Goal: Information Seeking & Learning: Learn about a topic

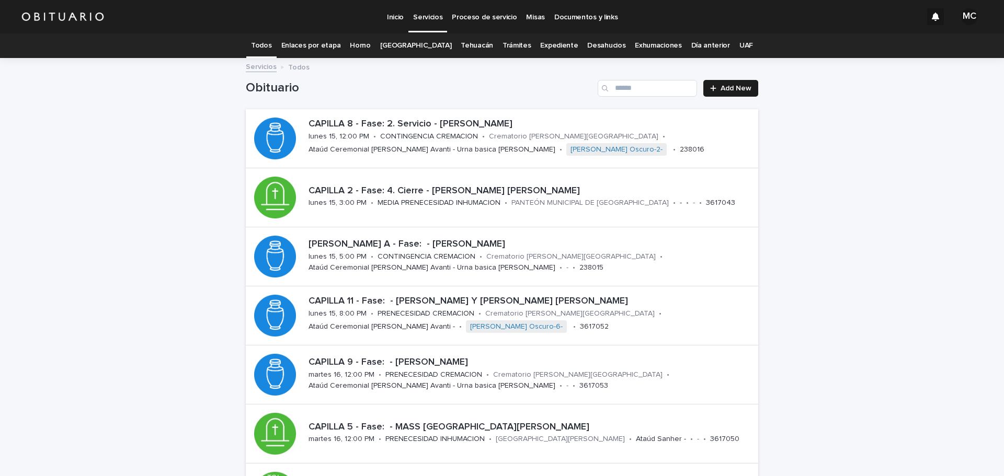
scroll to position [52, 0]
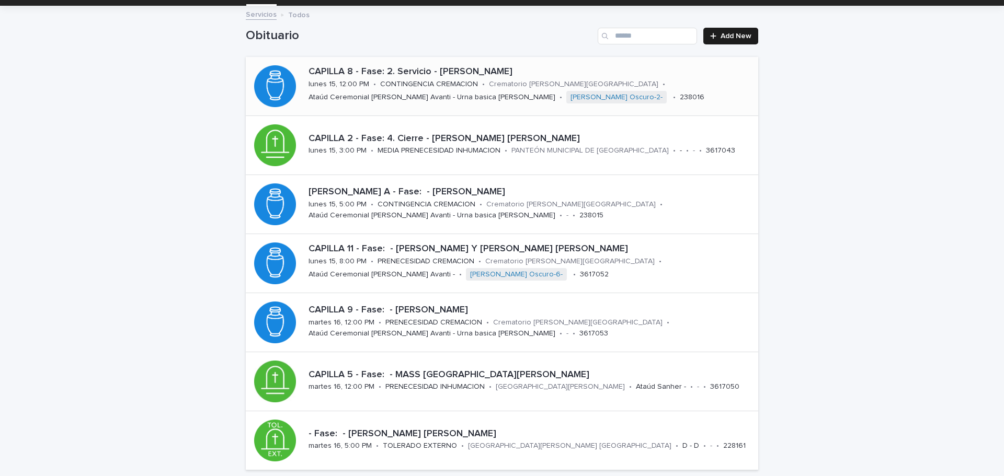
click at [427, 89] on div "CAPILLA 8 - Fase: 2. Servicio - [PERSON_NAME] [DATE] 15, 12:00 PM • CONTINGENCI…" at bounding box center [531, 86] width 454 height 48
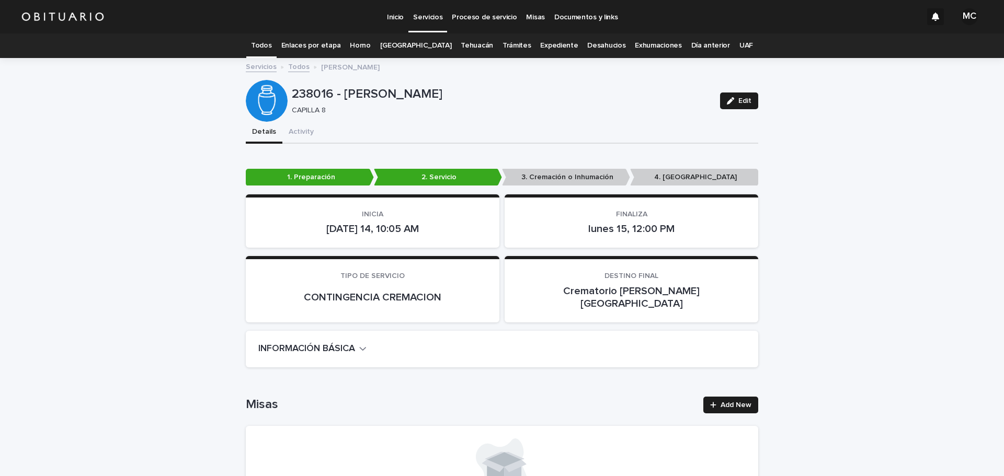
click at [359, 344] on icon "button" at bounding box center [362, 348] width 7 height 9
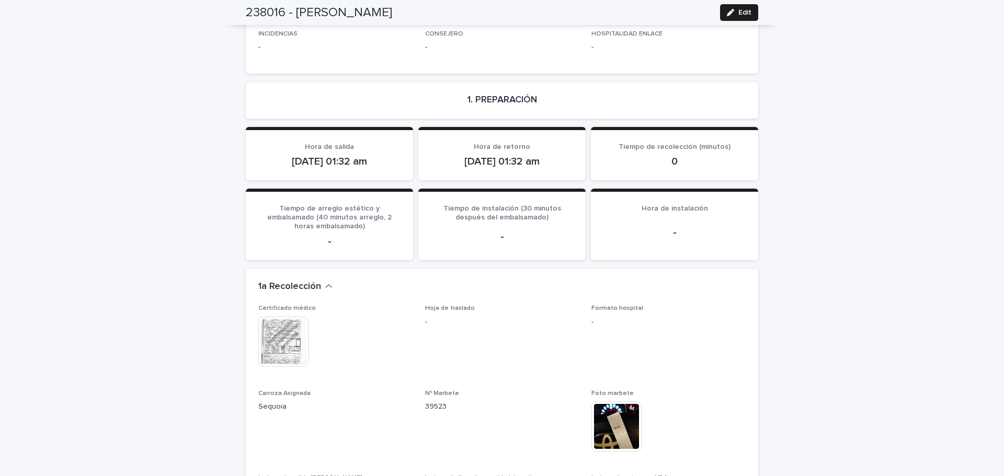
scroll to position [993, 0]
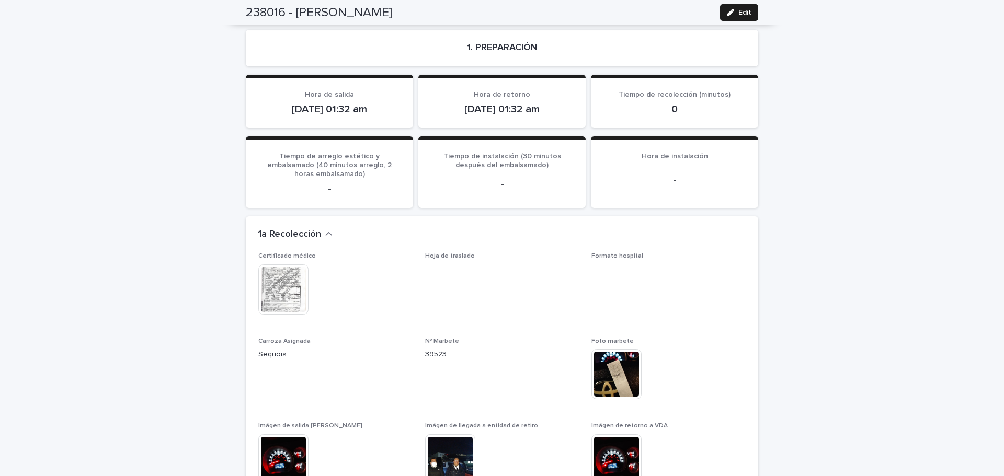
click at [279, 264] on img at bounding box center [283, 289] width 50 height 50
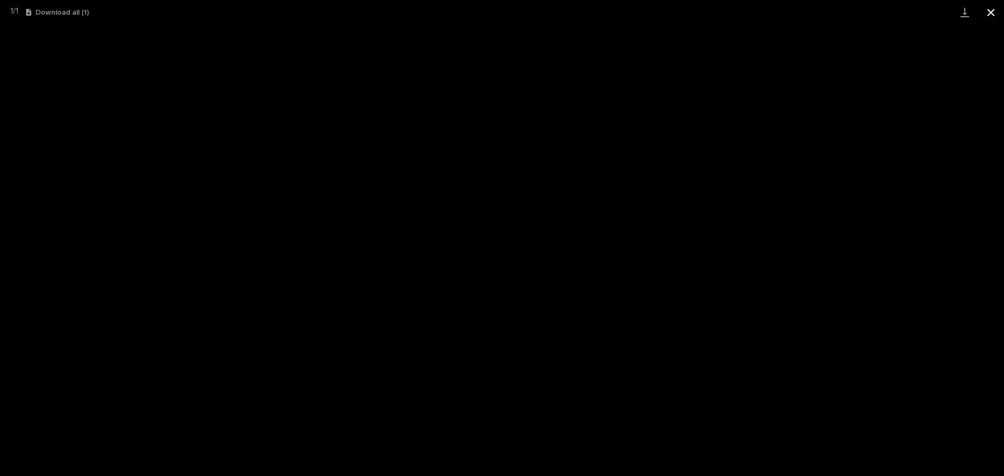
click at [995, 15] on button "Close gallery" at bounding box center [990, 12] width 26 height 25
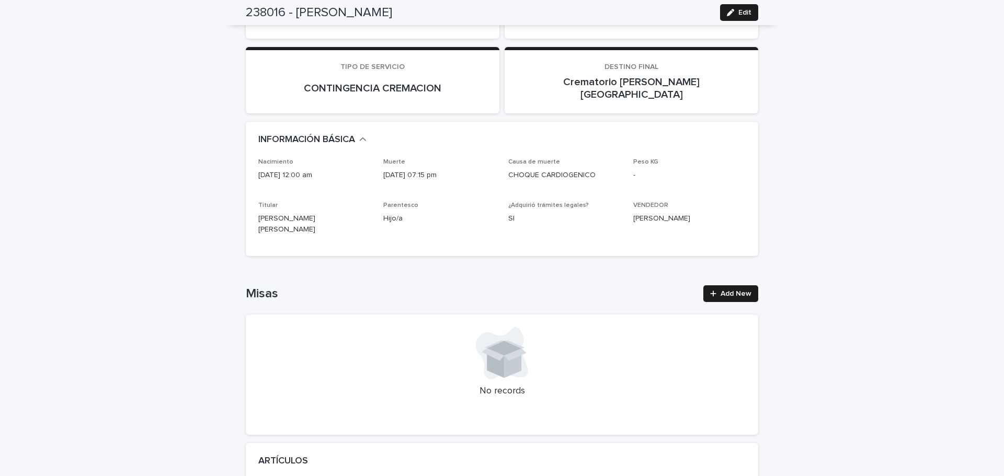
scroll to position [0, 0]
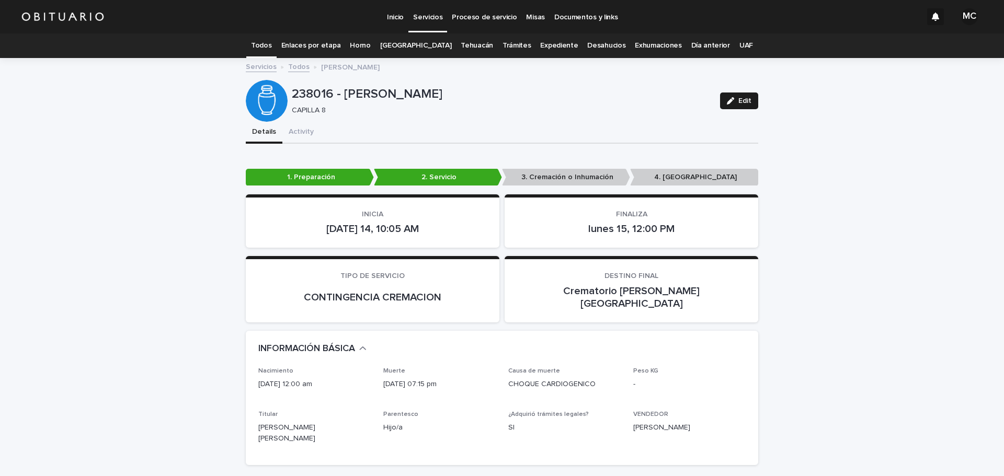
click at [293, 69] on link "Todos" at bounding box center [298, 66] width 21 height 12
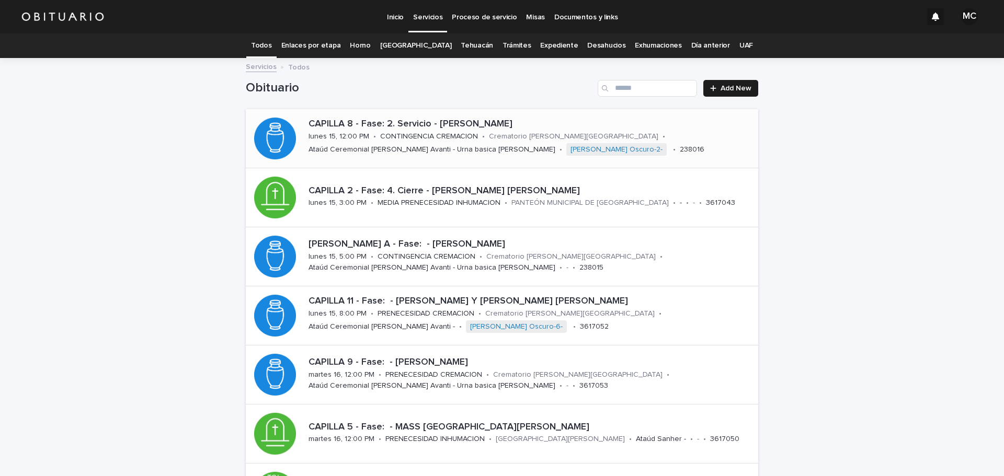
scroll to position [33, 0]
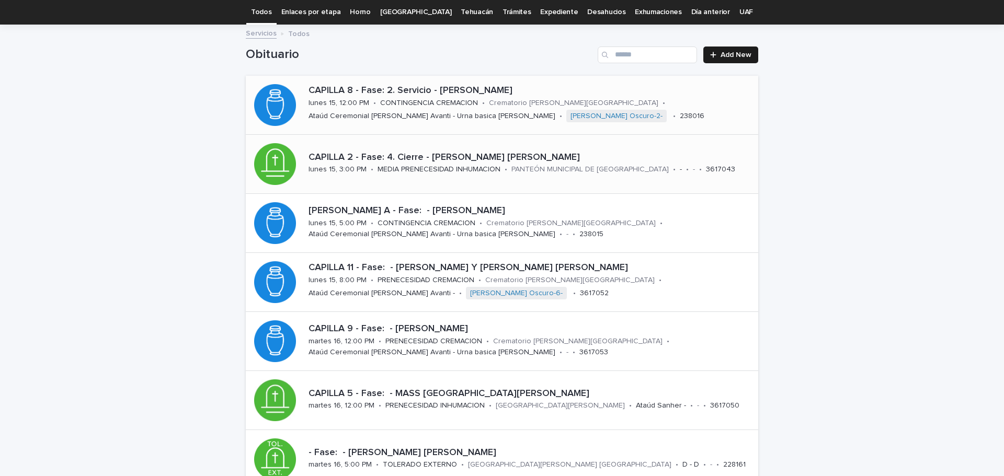
click at [480, 175] on div "CAPILLA 2 - Fase: 4. [PERSON_NAME] [PERSON_NAME] [DATE] 15, 3:00 PM • MEDIA PRE…" at bounding box center [531, 164] width 454 height 32
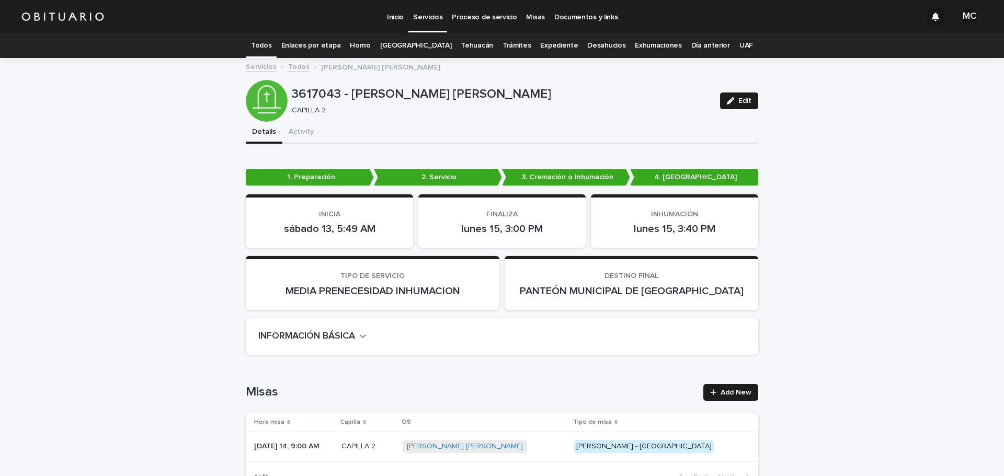
scroll to position [105, 0]
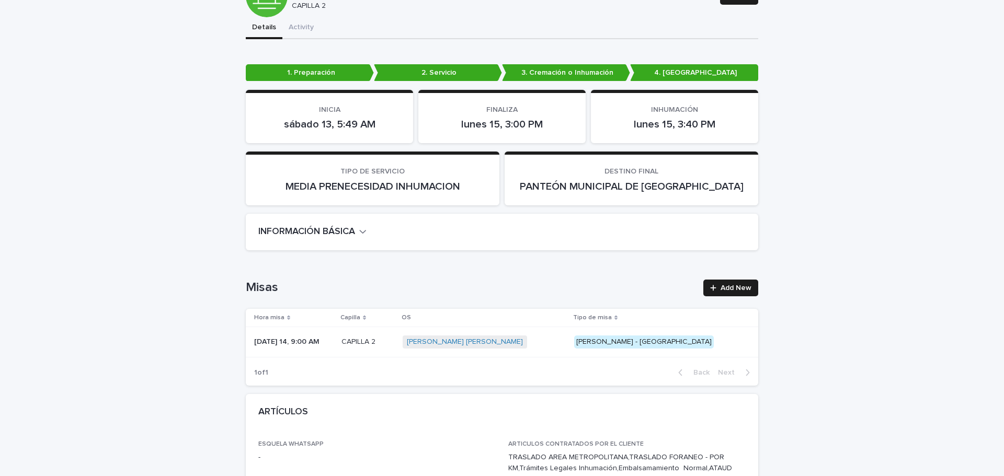
click at [361, 234] on icon "button" at bounding box center [362, 231] width 7 height 9
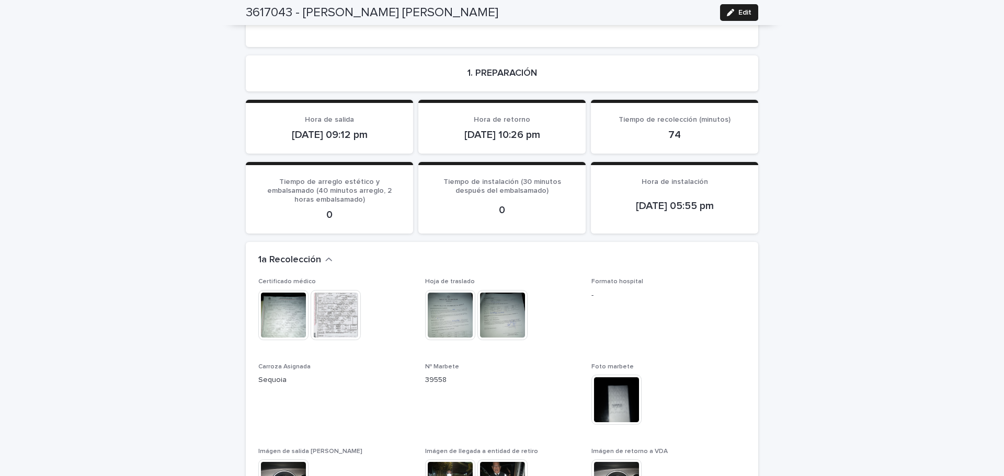
scroll to position [889, 0]
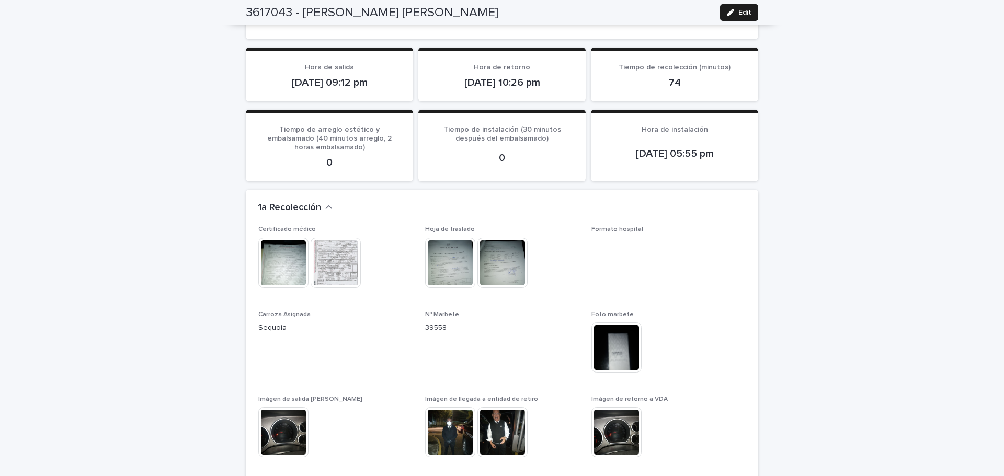
click at [336, 266] on img at bounding box center [335, 263] width 50 height 50
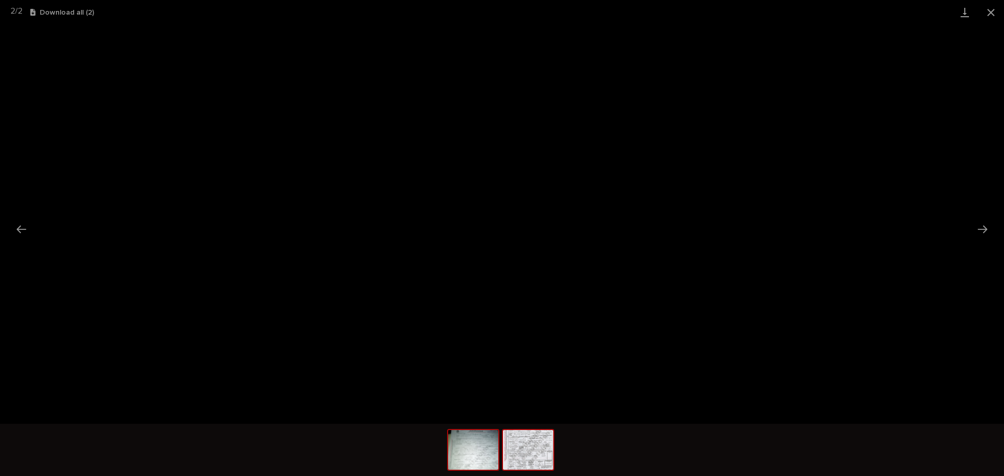
click at [466, 439] on img at bounding box center [473, 450] width 50 height 40
click at [499, 234] on span "Download File" at bounding box center [506, 233] width 49 height 7
click at [991, 15] on button "Close gallery" at bounding box center [990, 12] width 26 height 25
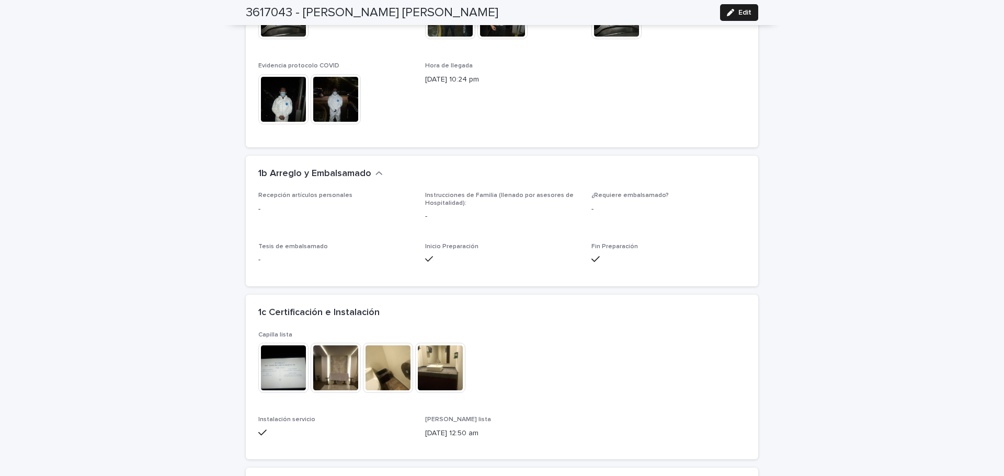
scroll to position [1254, 0]
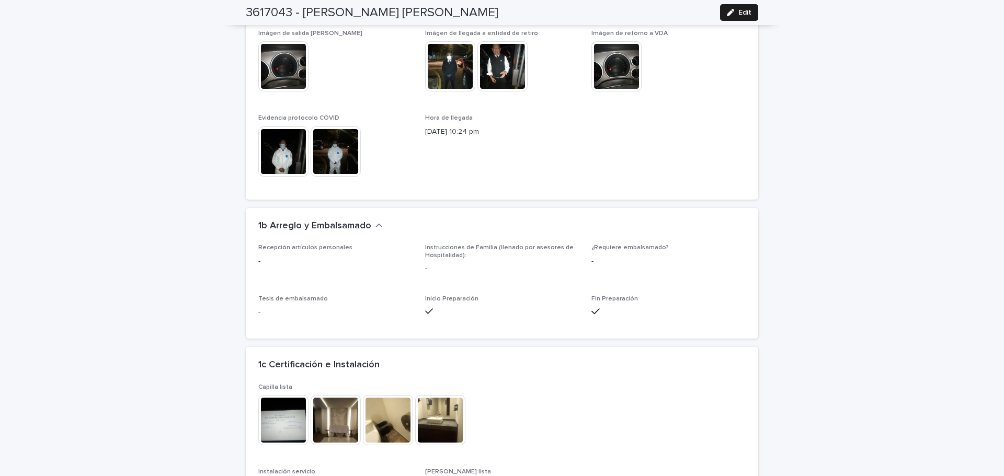
click at [439, 71] on img at bounding box center [450, 66] width 50 height 50
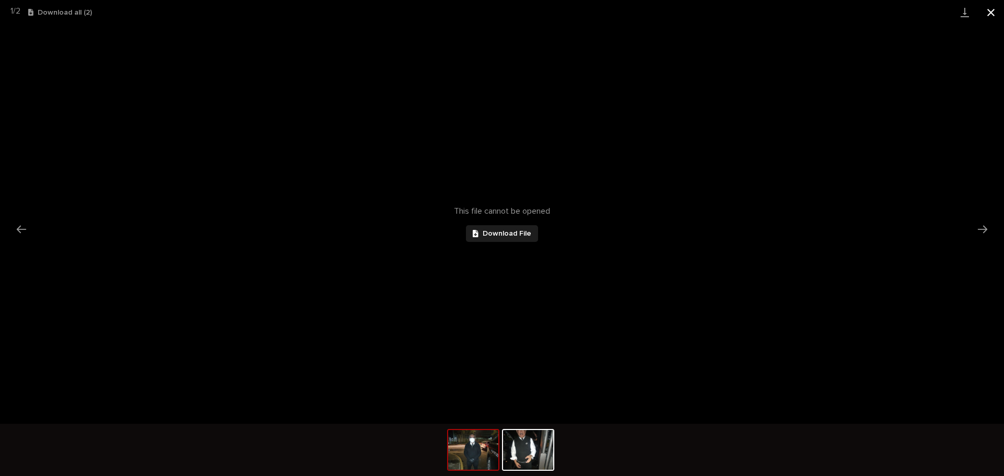
click at [997, 10] on button "Close gallery" at bounding box center [990, 12] width 26 height 25
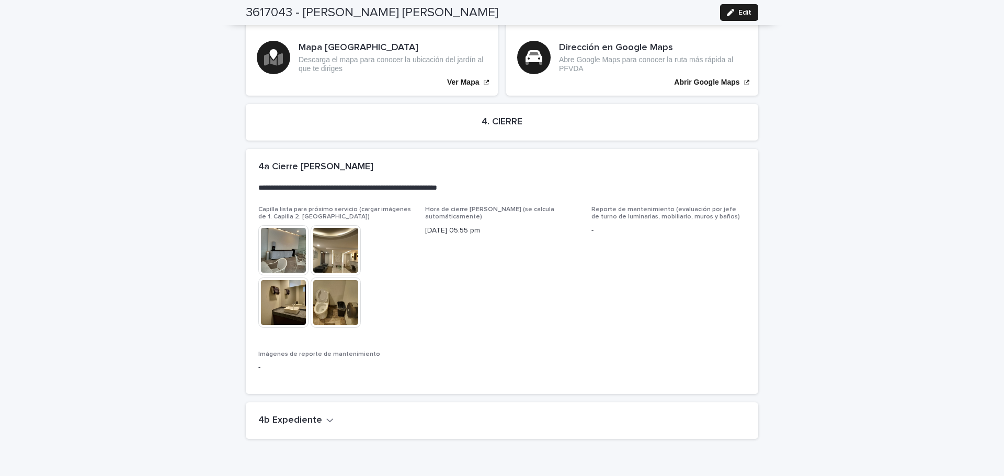
scroll to position [2470, 0]
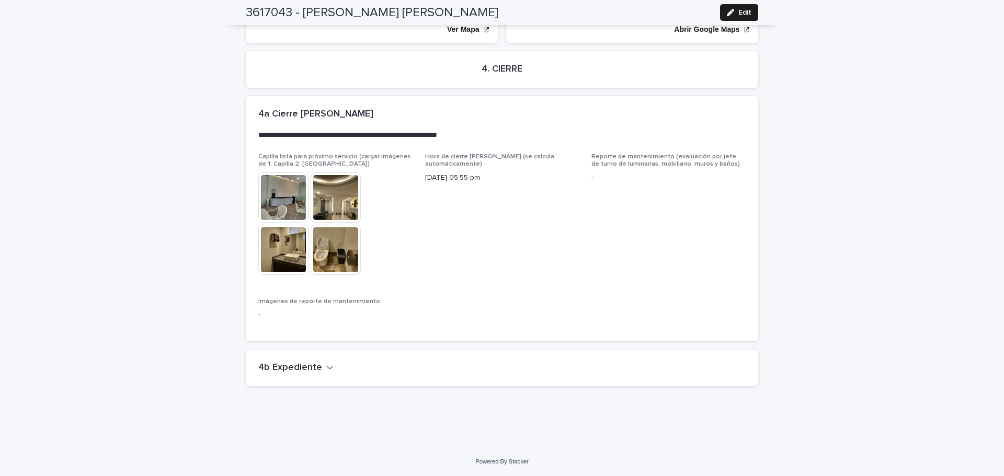
click at [311, 368] on h2 "4b Expediente" at bounding box center [290, 367] width 64 height 11
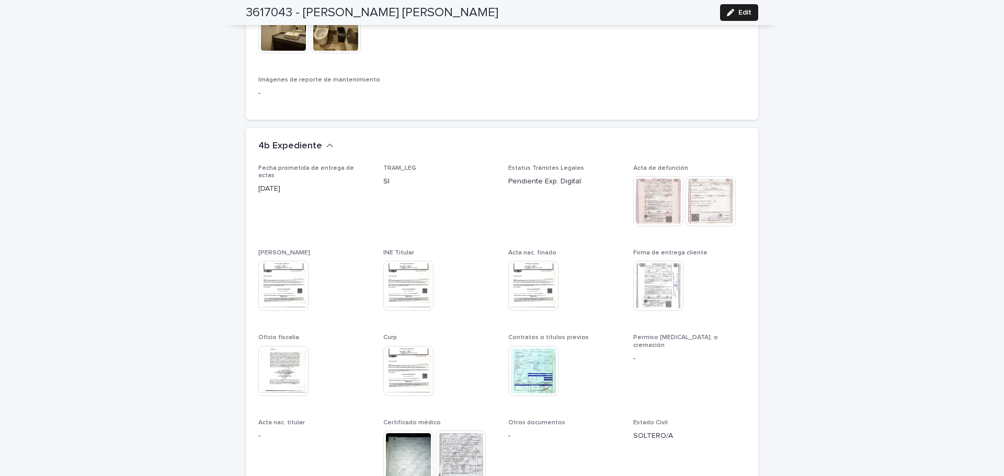
scroll to position [2731, 0]
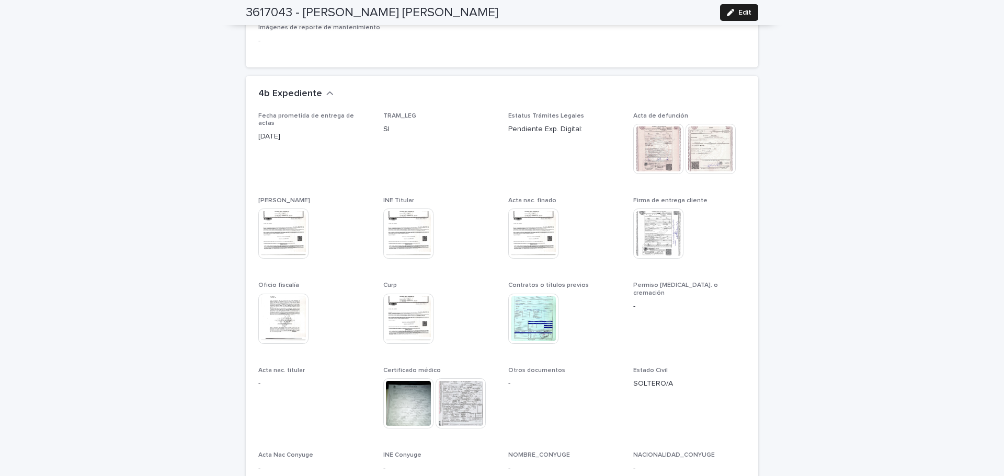
click at [283, 324] on img at bounding box center [283, 319] width 50 height 50
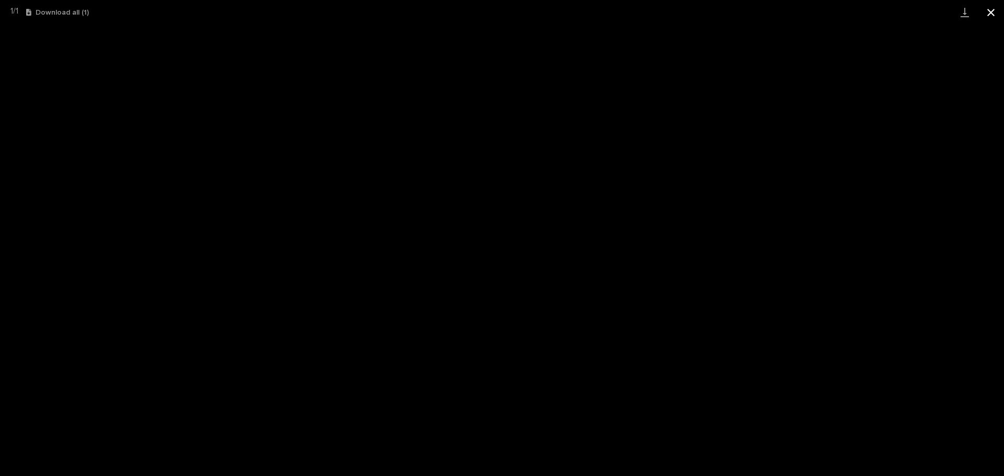
click at [990, 15] on button "Close gallery" at bounding box center [990, 12] width 26 height 25
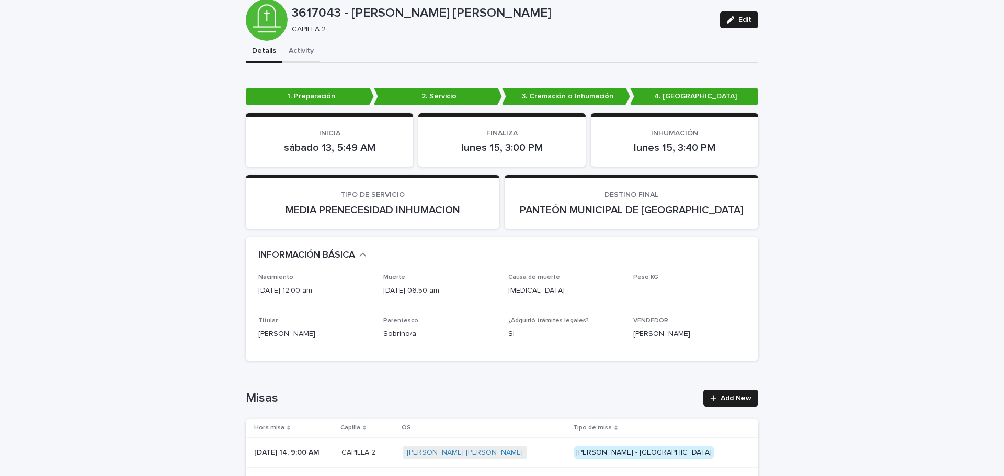
scroll to position [0, 0]
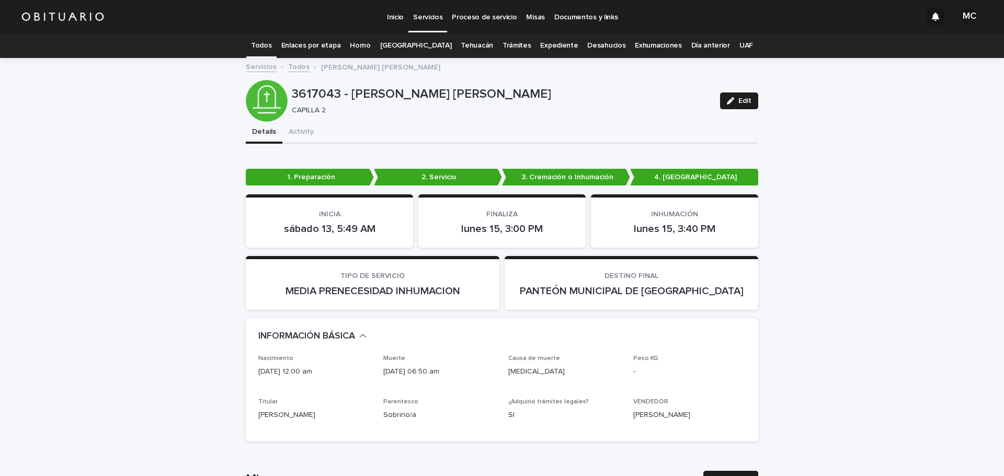
click at [297, 67] on link "Todos" at bounding box center [298, 66] width 21 height 12
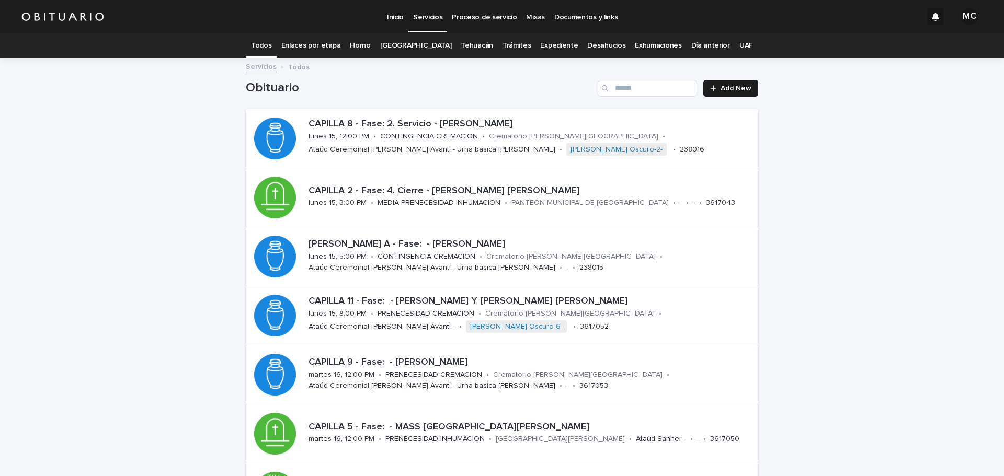
scroll to position [33, 0]
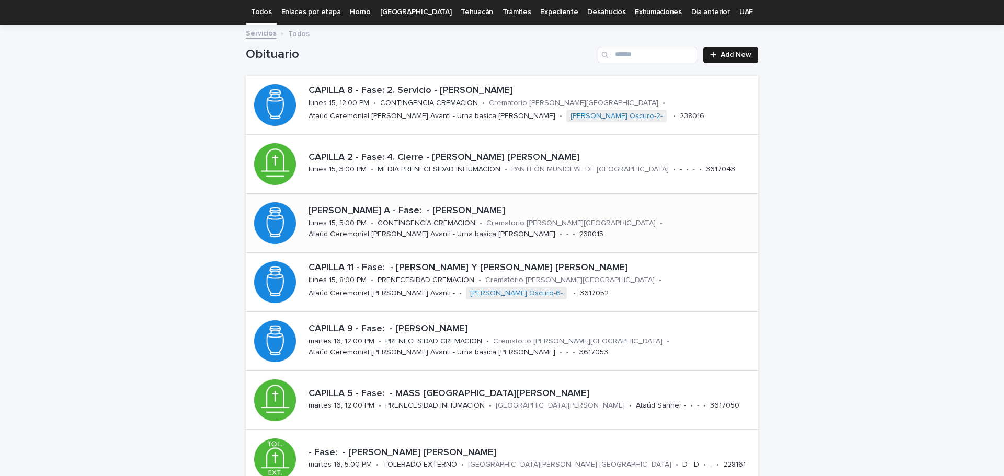
click at [426, 226] on p "CONTINGENCIA CREMACION" at bounding box center [426, 223] width 98 height 9
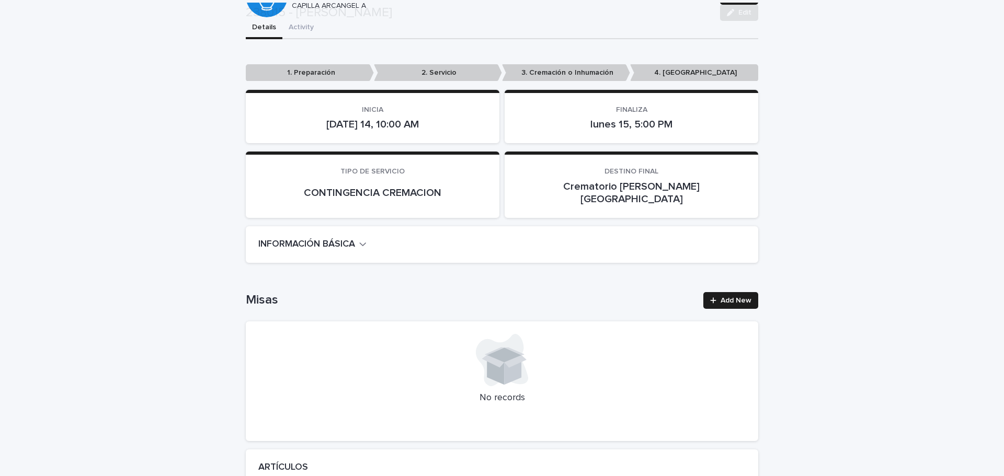
scroll to position [157, 0]
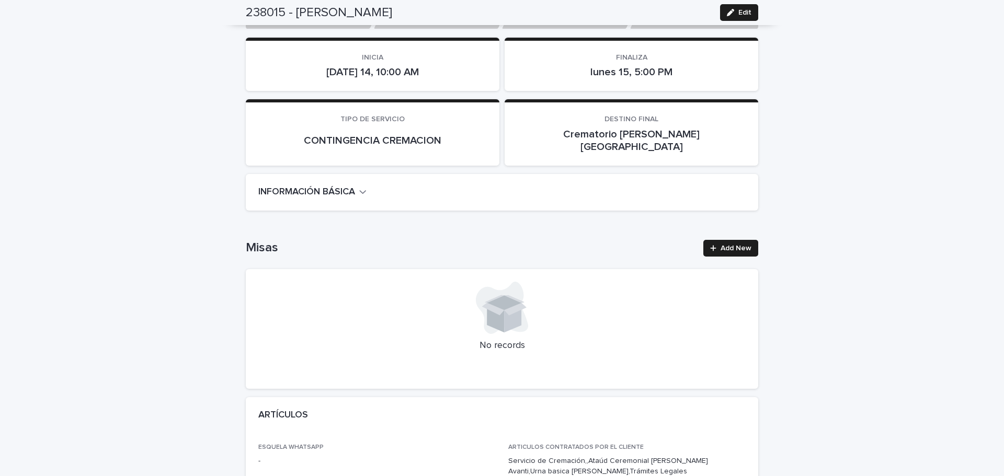
click at [362, 190] on icon "button" at bounding box center [363, 192] width 6 height 4
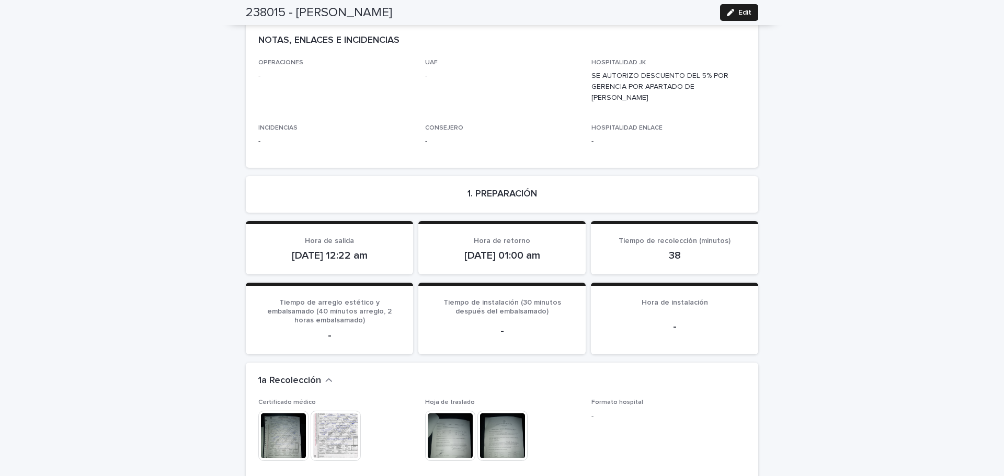
scroll to position [889, 0]
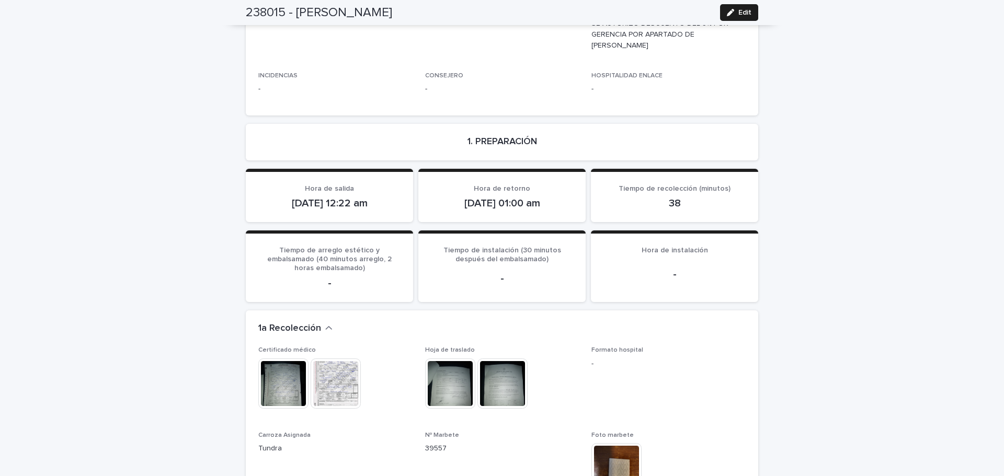
click at [319, 360] on img at bounding box center [335, 384] width 50 height 50
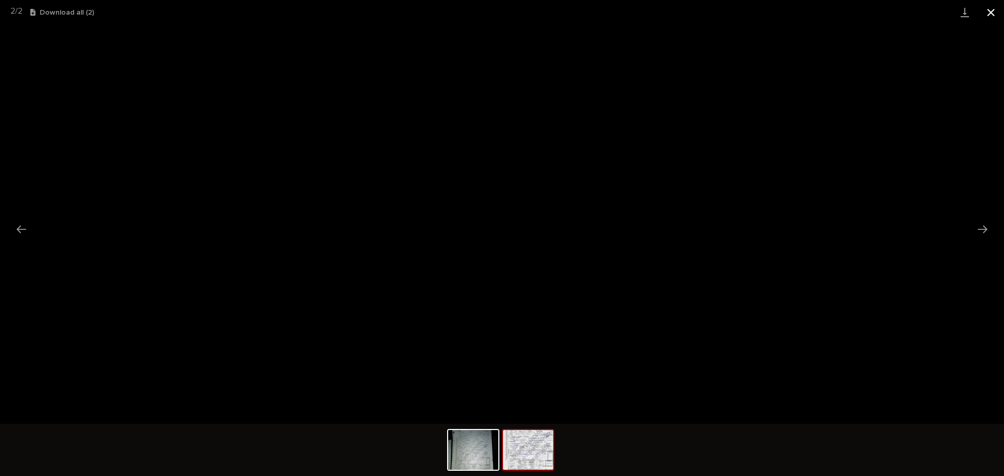
click at [994, 10] on button "Close gallery" at bounding box center [990, 12] width 26 height 25
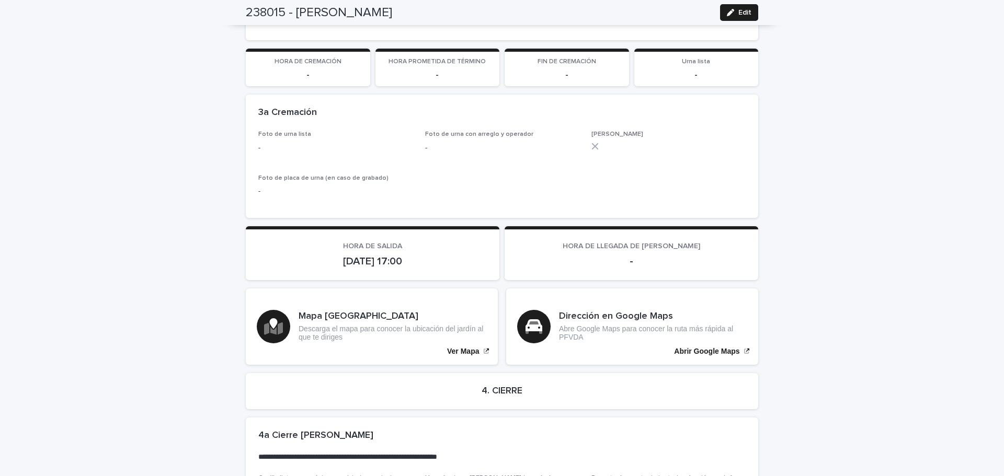
scroll to position [2233, 0]
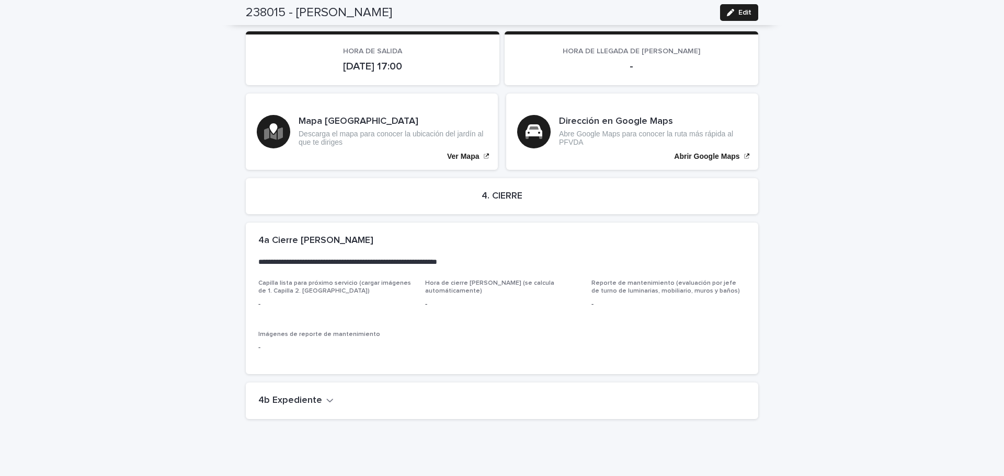
click at [316, 395] on button "4b Expediente" at bounding box center [295, 400] width 75 height 11
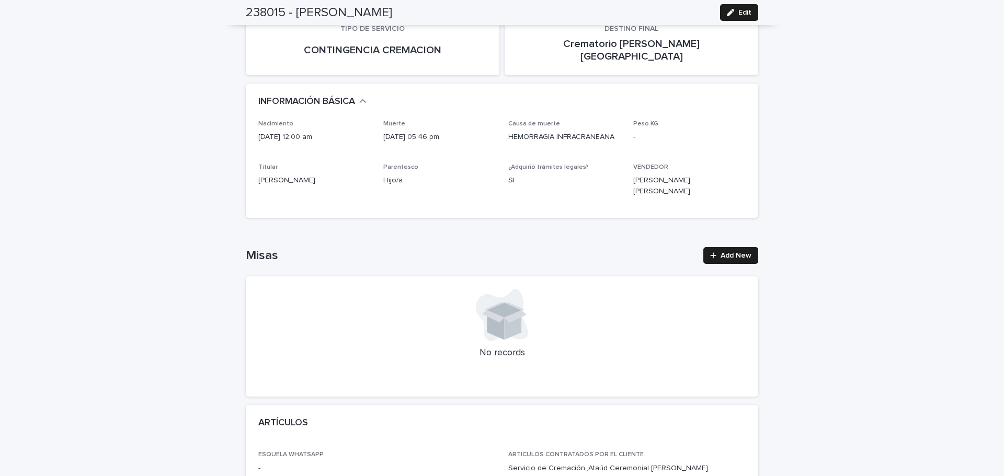
scroll to position [0, 0]
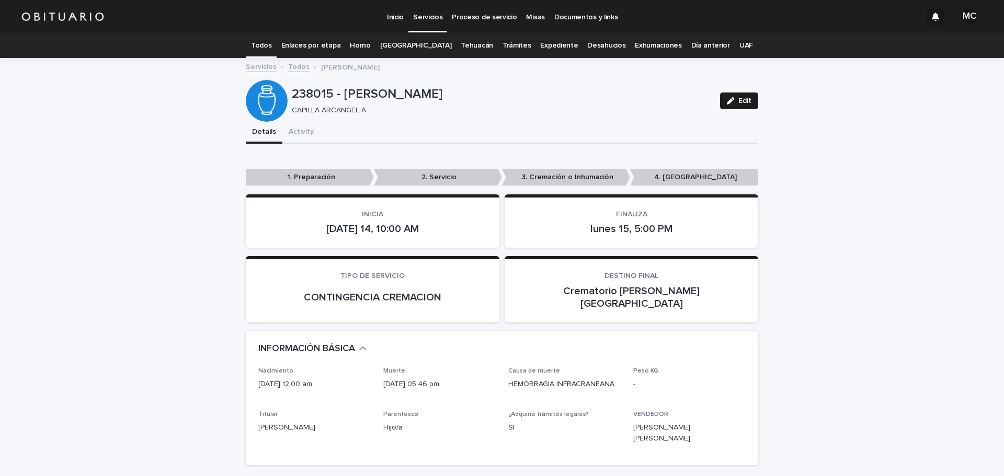
click at [293, 71] on link "Todos" at bounding box center [298, 66] width 21 height 12
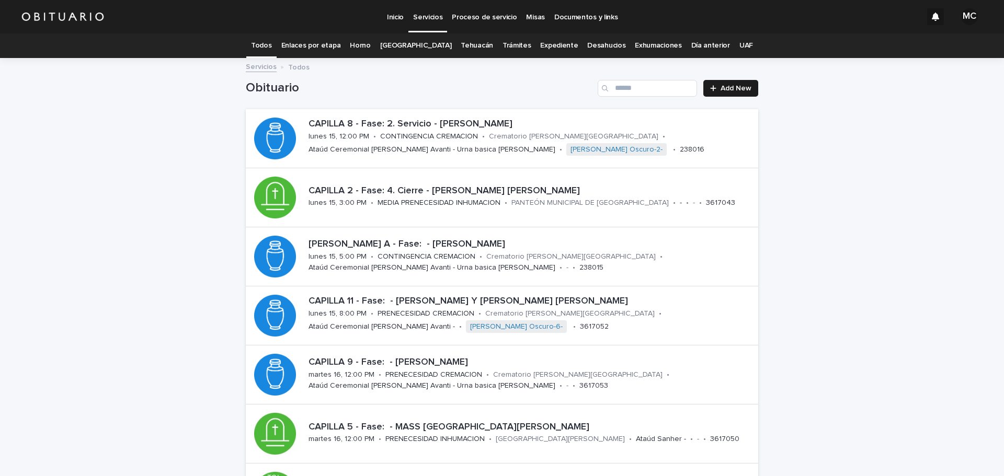
scroll to position [33, 0]
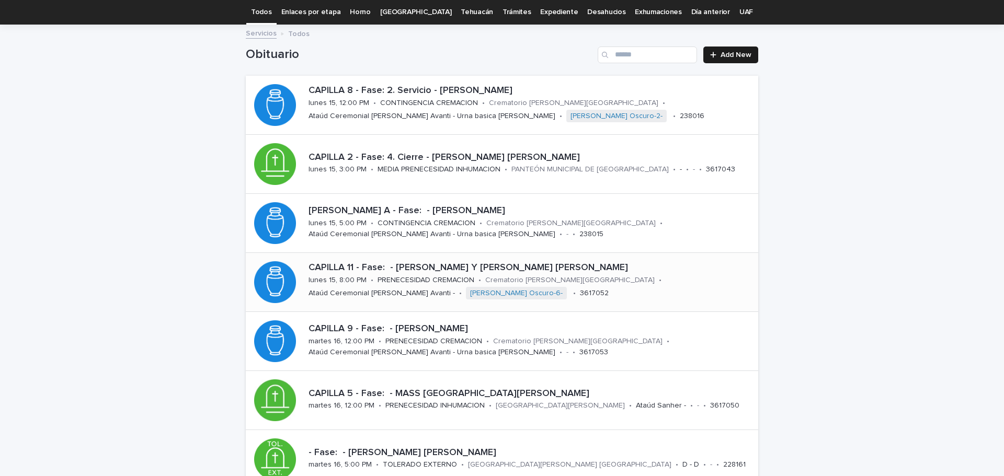
click at [529, 276] on p "Crematorio [PERSON_NAME][GEOGRAPHIC_DATA]" at bounding box center [569, 280] width 169 height 9
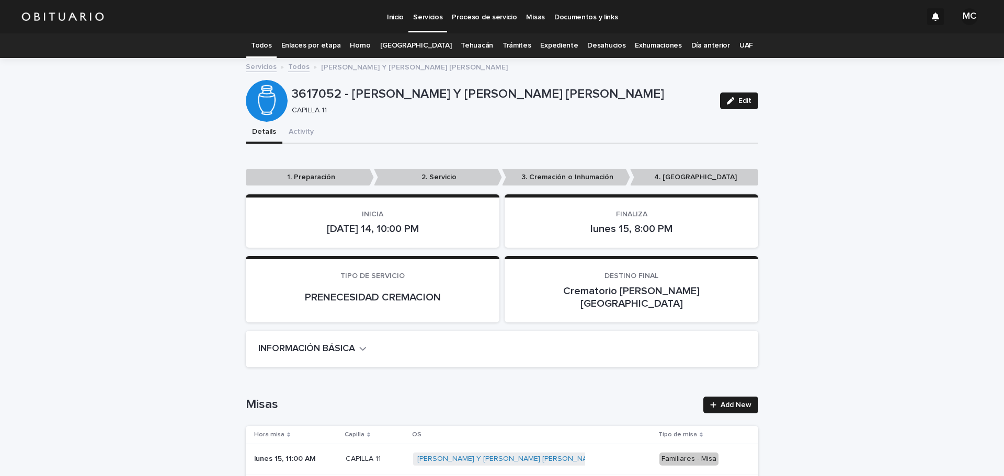
click at [362, 347] on icon "button" at bounding box center [363, 349] width 6 height 4
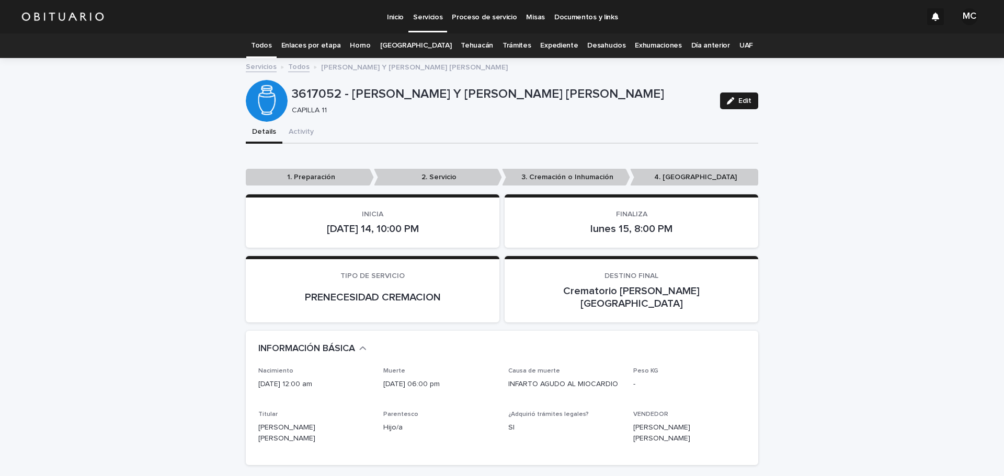
click at [292, 67] on link "Todos" at bounding box center [298, 66] width 21 height 12
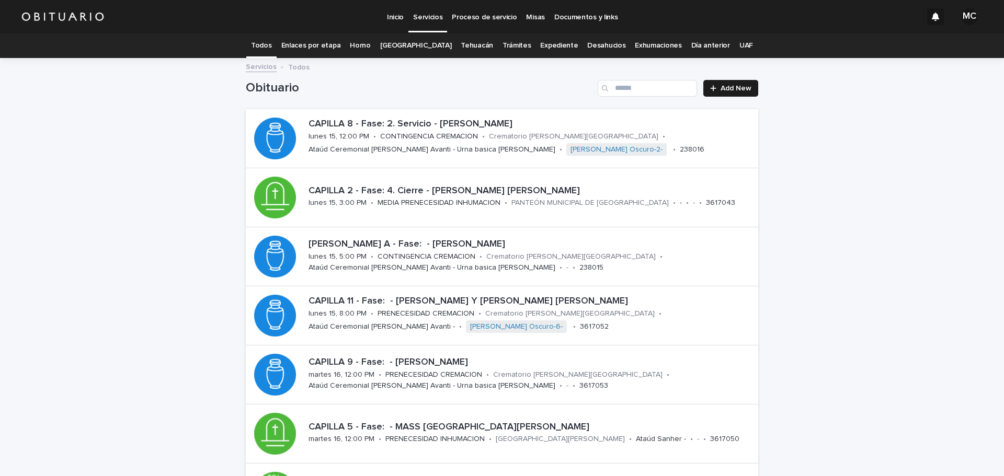
scroll to position [33, 0]
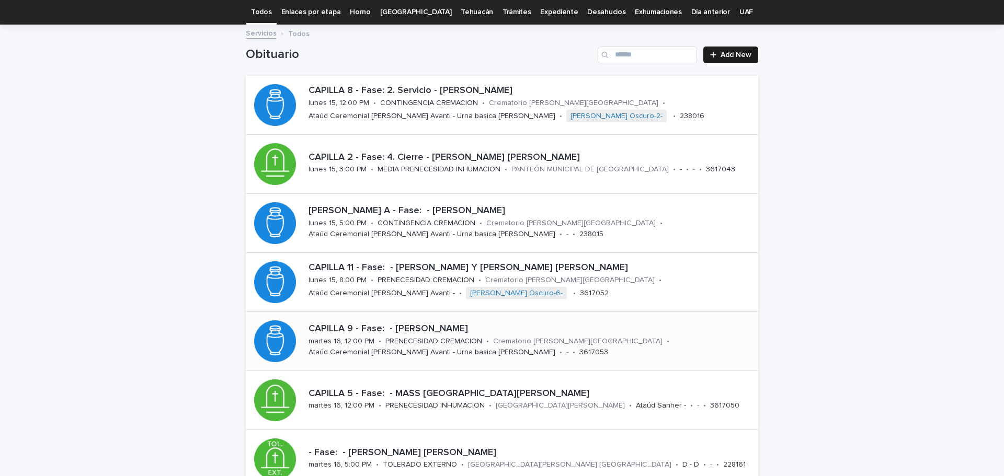
click at [403, 342] on p "PRENECESIDAD CREMACION" at bounding box center [433, 341] width 97 height 9
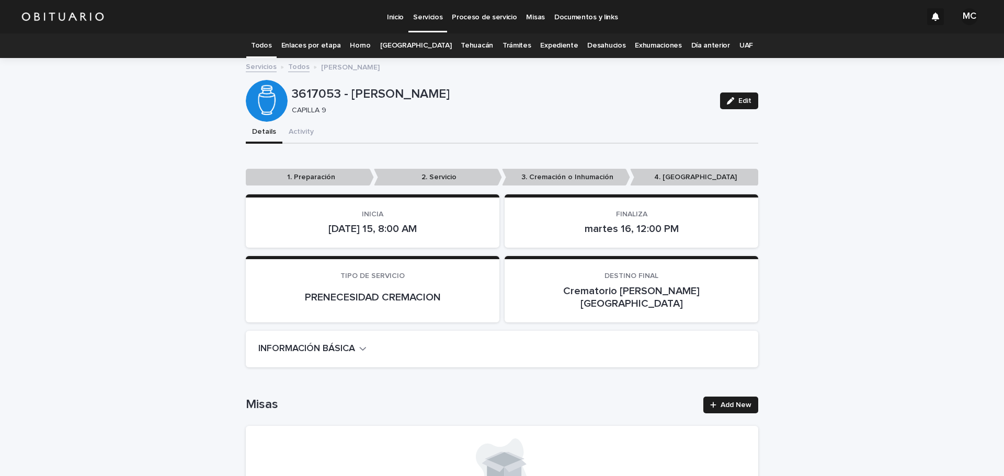
click at [363, 344] on icon "button" at bounding box center [362, 348] width 7 height 9
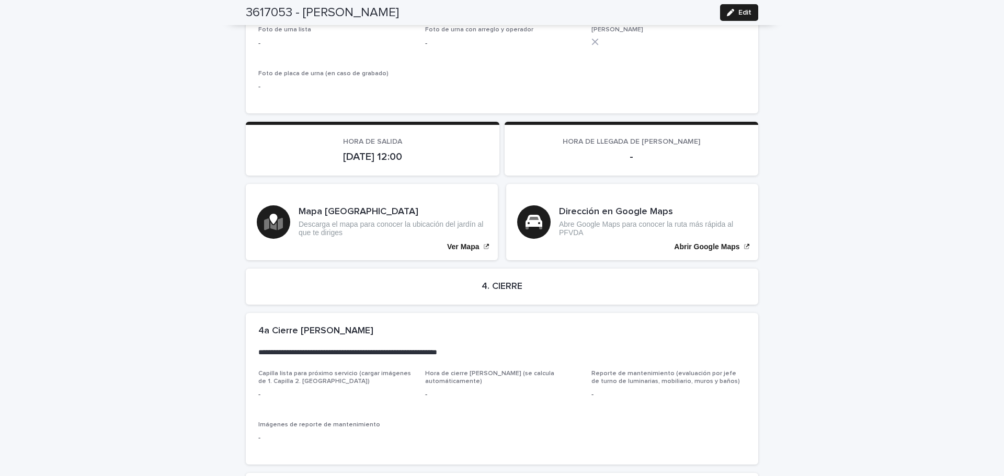
scroll to position [2089, 0]
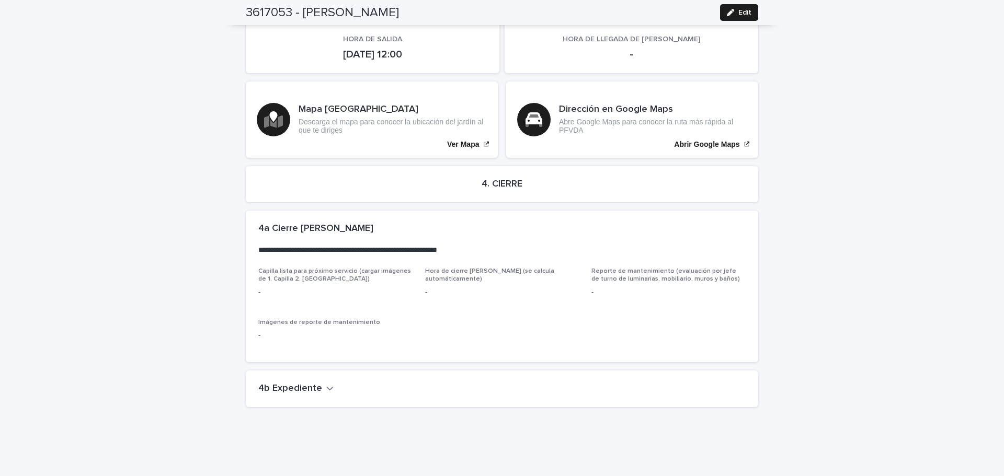
click at [327, 383] on div "4b Expediente" at bounding box center [499, 388] width 483 height 11
click at [326, 384] on icon "button" at bounding box center [329, 388] width 7 height 9
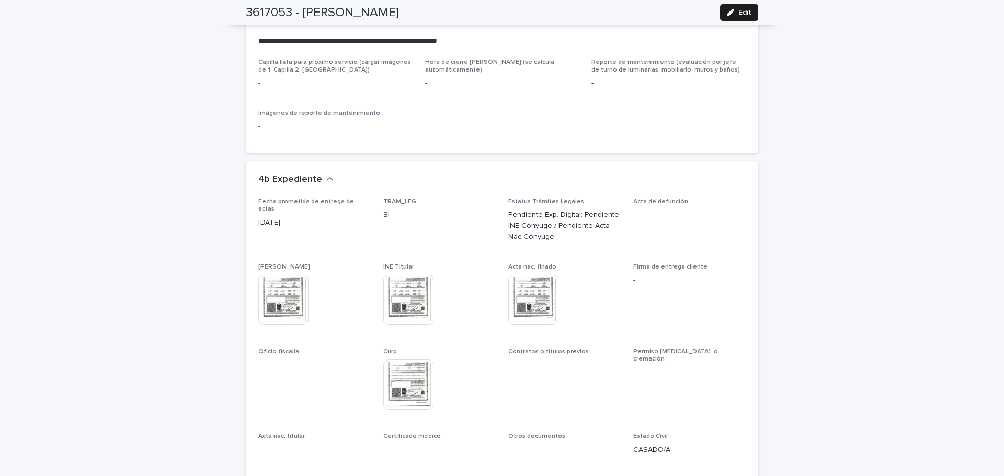
scroll to position [2454, 0]
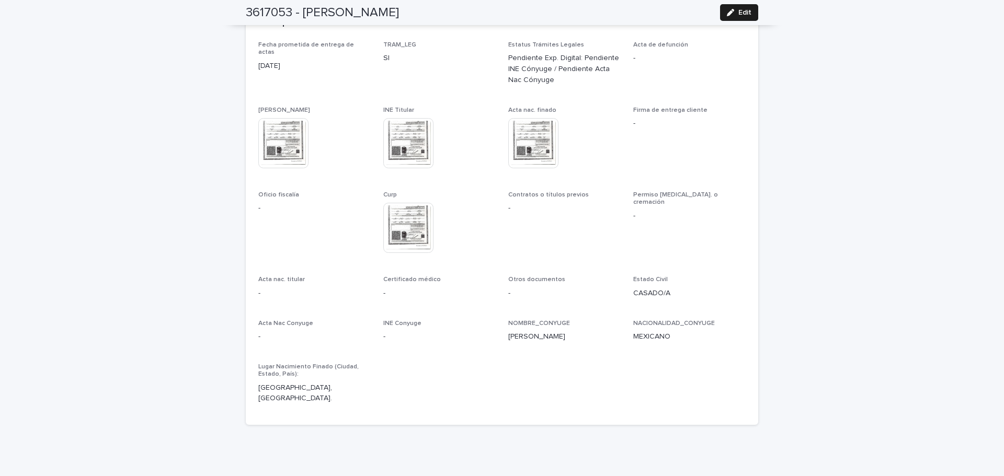
click at [525, 120] on img at bounding box center [533, 143] width 50 height 50
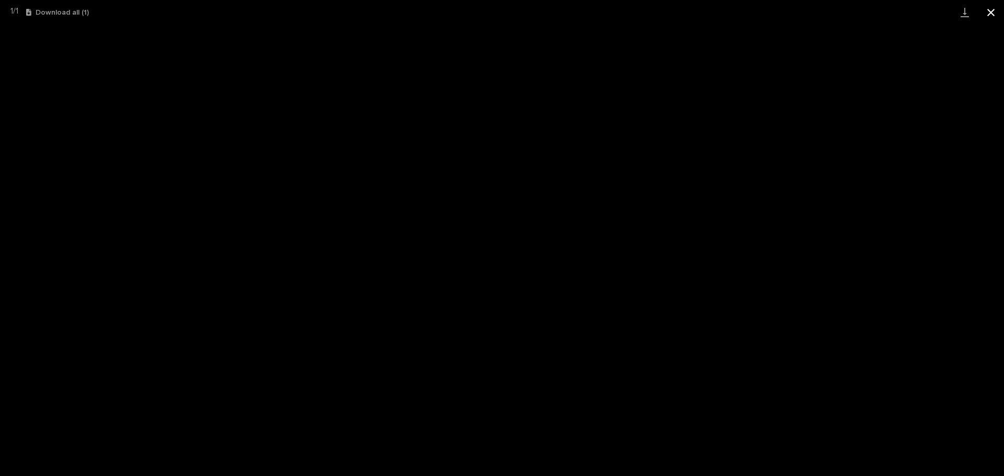
click at [996, 8] on button "Close gallery" at bounding box center [990, 12] width 26 height 25
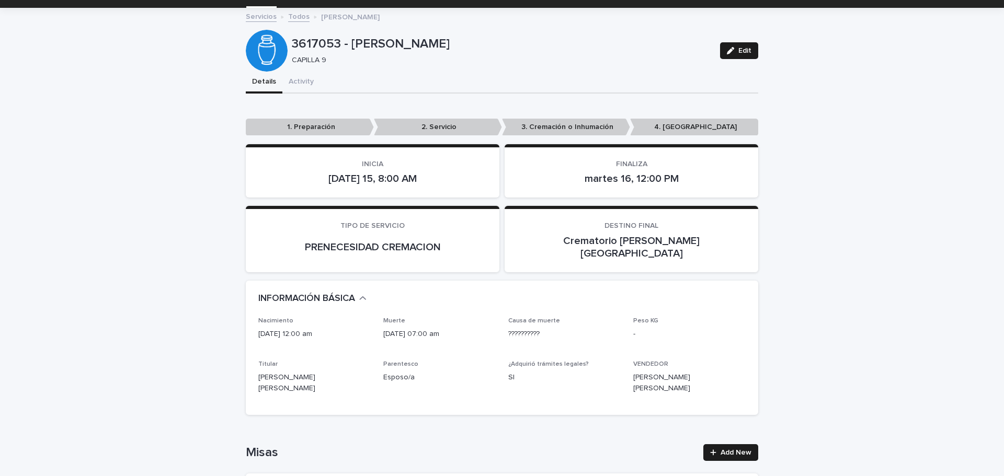
scroll to position [0, 0]
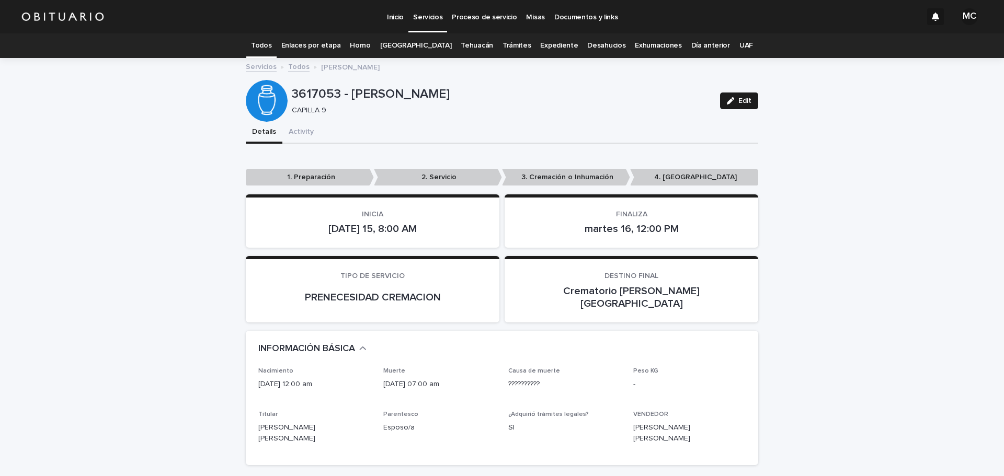
click at [293, 70] on link "Todos" at bounding box center [298, 66] width 21 height 12
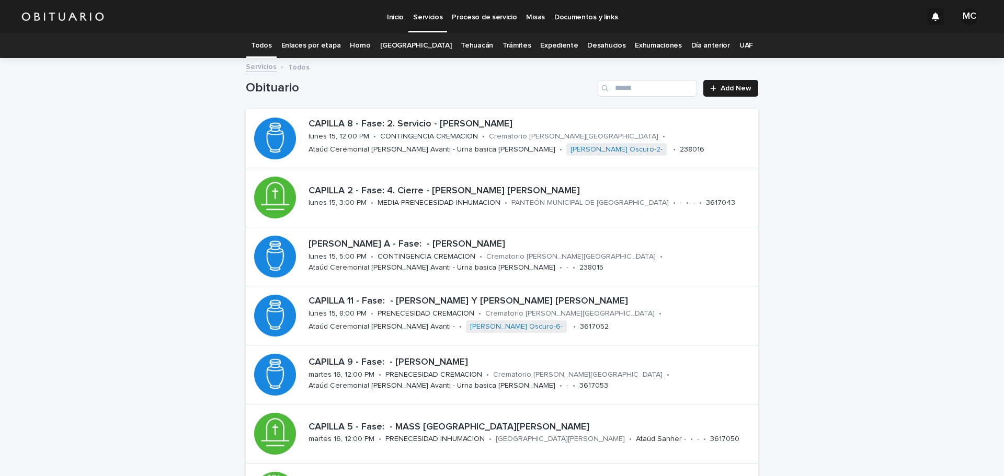
click at [408, 45] on link "[GEOGRAPHIC_DATA]" at bounding box center [416, 45] width 72 height 25
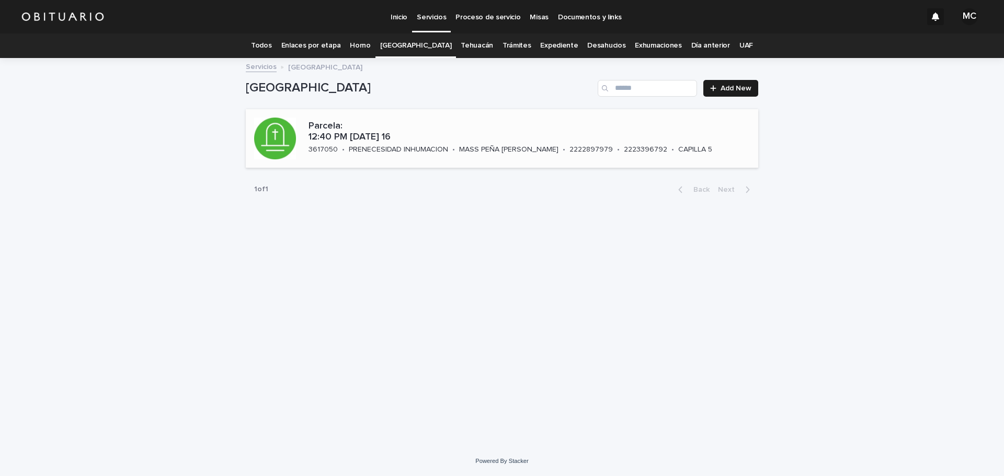
click at [411, 149] on p "PRENECESIDAD INHUMACION" at bounding box center [398, 149] width 99 height 9
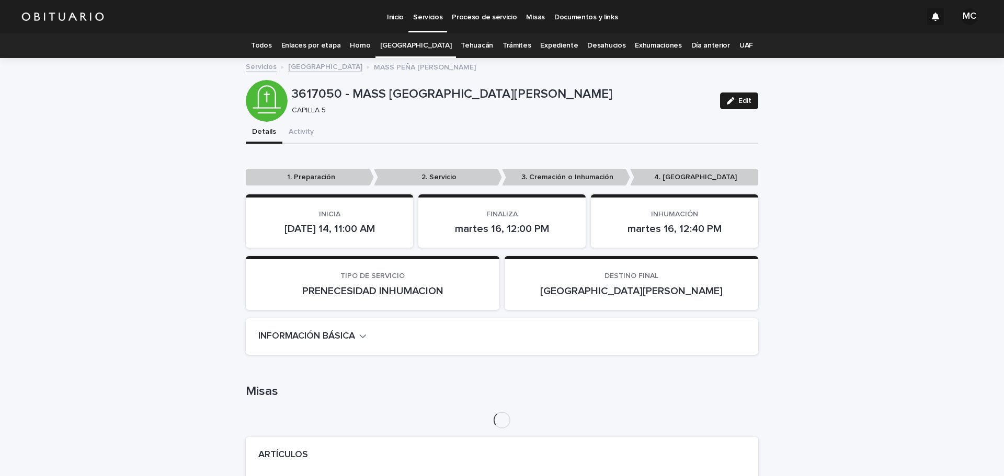
scroll to position [52, 0]
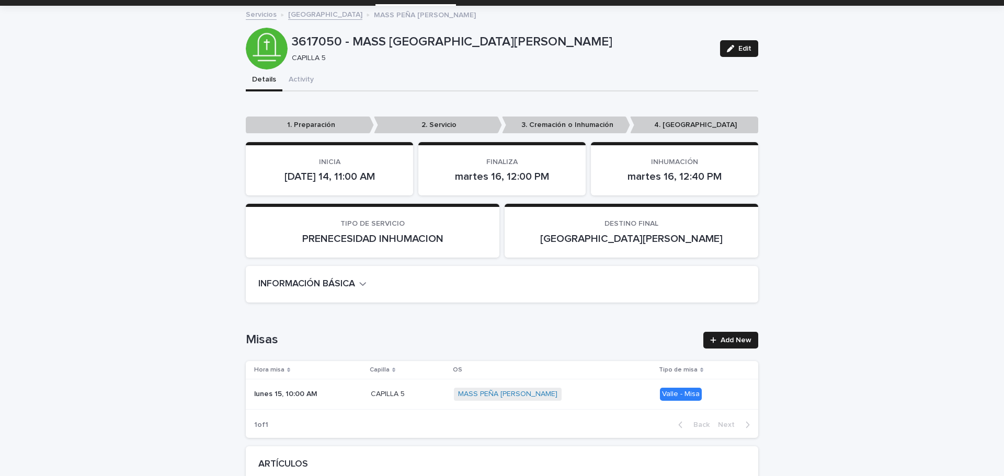
click at [359, 283] on icon "button" at bounding box center [362, 283] width 7 height 9
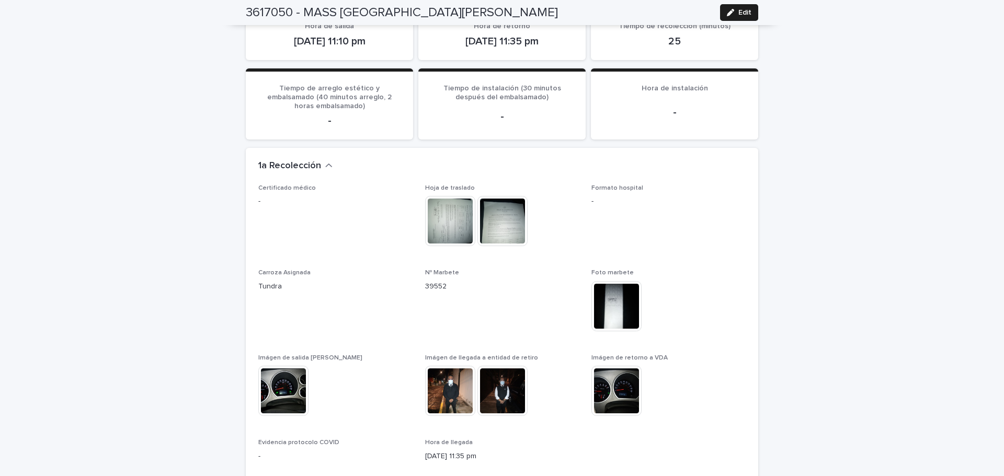
scroll to position [1045, 0]
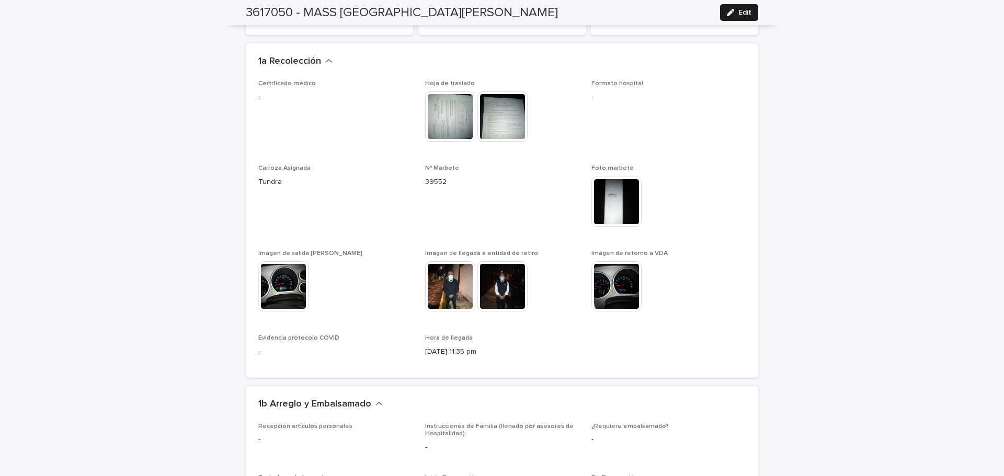
click at [442, 271] on img at bounding box center [450, 286] width 50 height 50
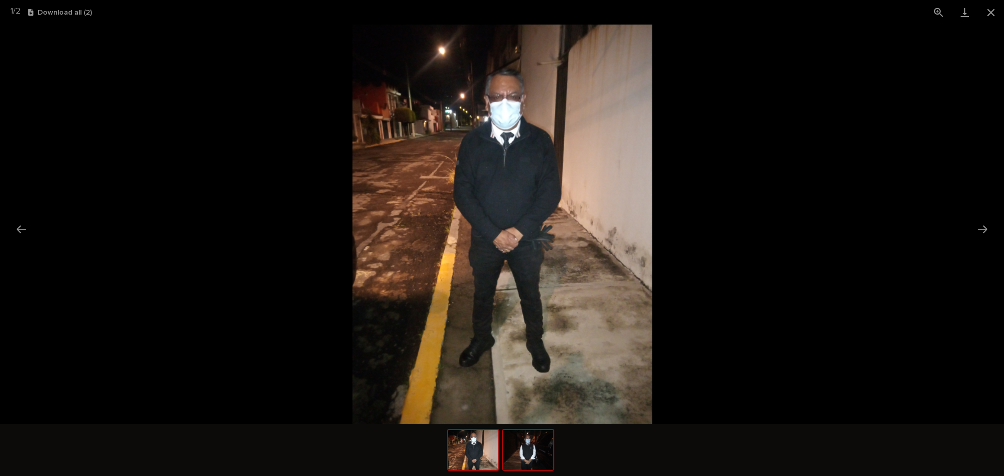
click at [536, 445] on img at bounding box center [528, 450] width 50 height 40
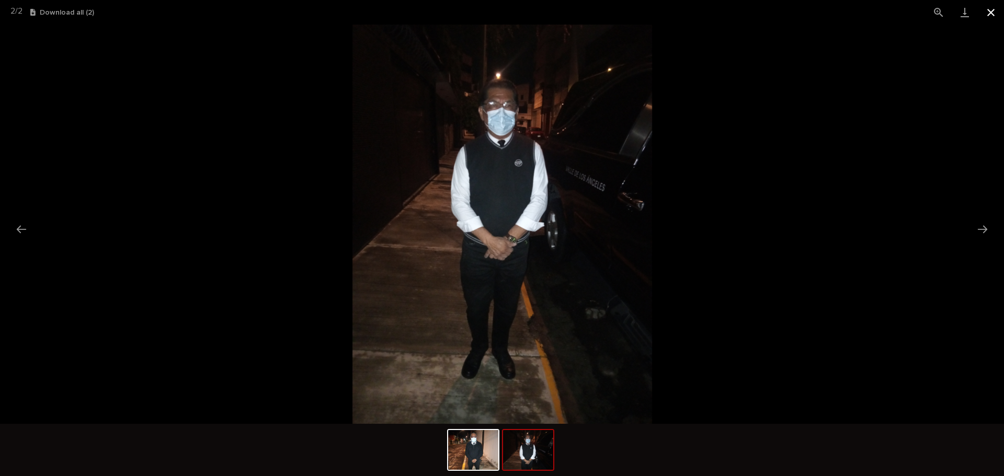
click at [991, 15] on button "Close gallery" at bounding box center [990, 12] width 26 height 25
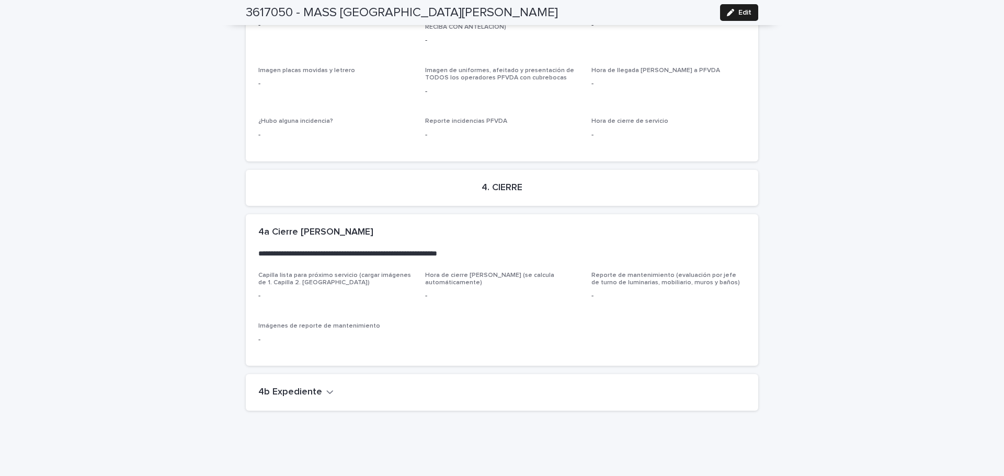
scroll to position [2525, 0]
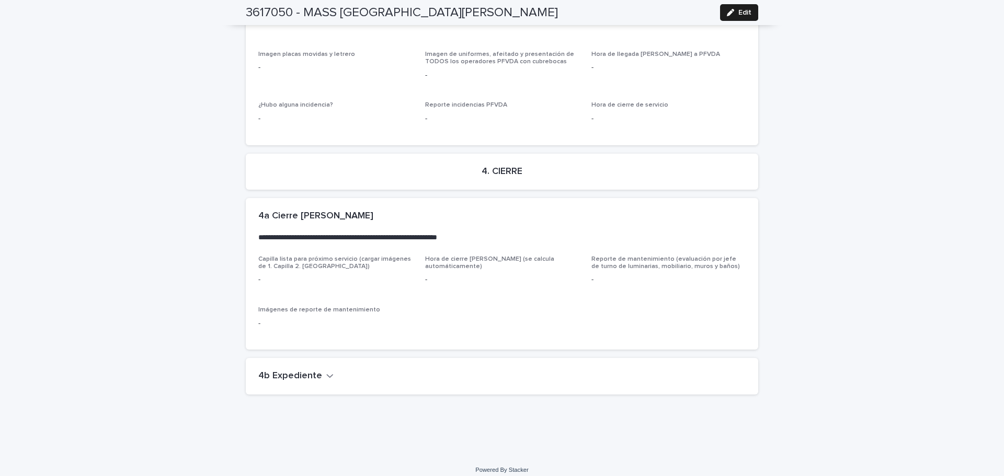
click at [326, 371] on icon "button" at bounding box center [329, 375] width 7 height 9
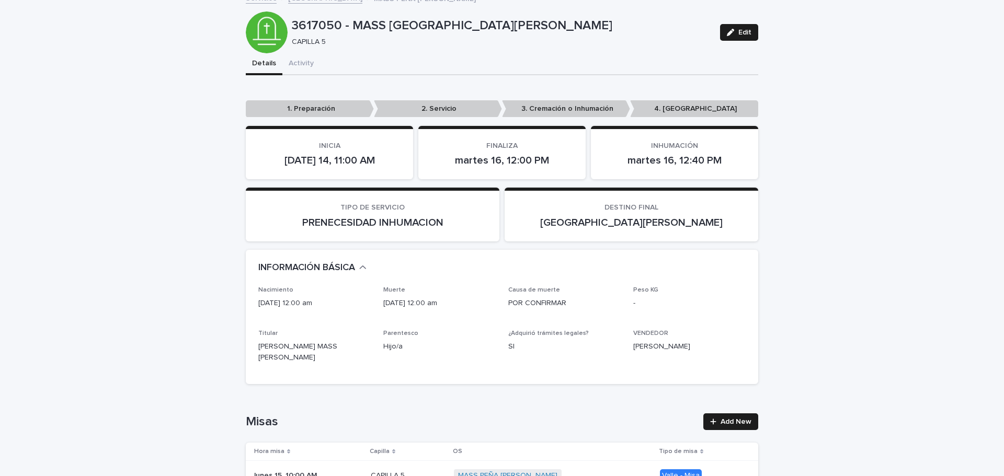
scroll to position [0, 0]
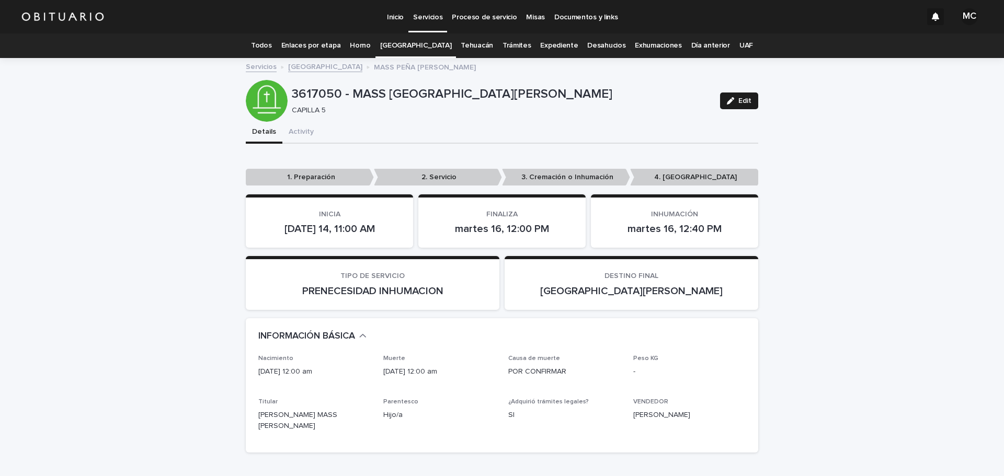
click at [316, 69] on link "[GEOGRAPHIC_DATA]" at bounding box center [325, 66] width 74 height 12
